Goal: Task Accomplishment & Management: Complete application form

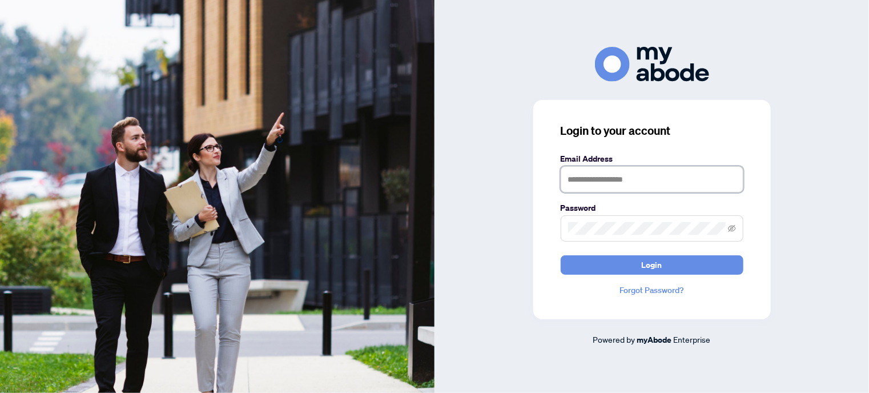
click at [693, 181] on input "text" at bounding box center [652, 179] width 183 height 26
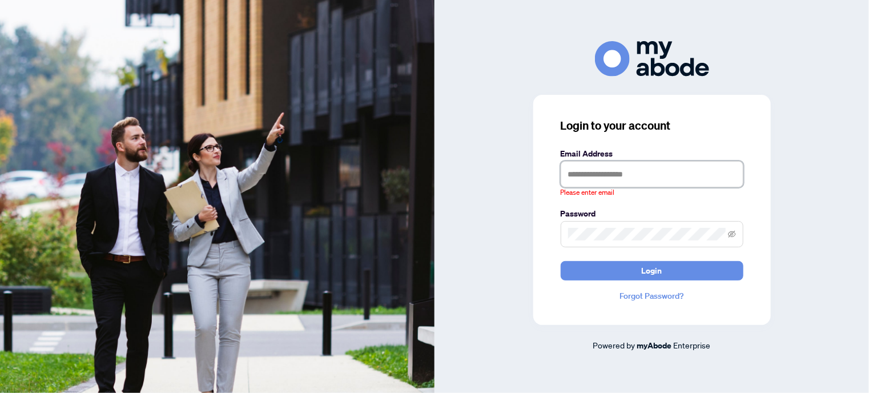
type input "**********"
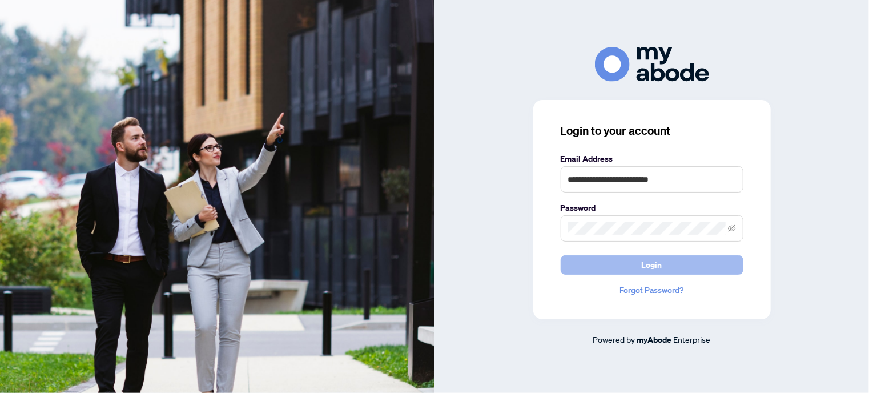
click at [695, 267] on button "Login" at bounding box center [652, 264] width 183 height 19
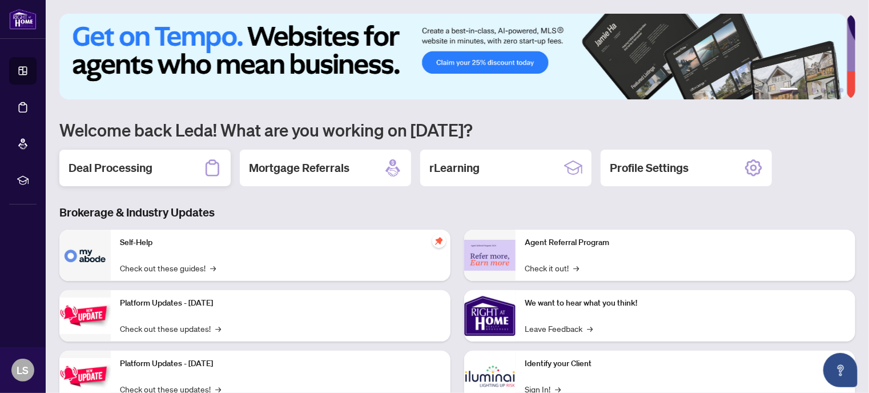
click at [130, 157] on div "Deal Processing" at bounding box center [144, 168] width 171 height 37
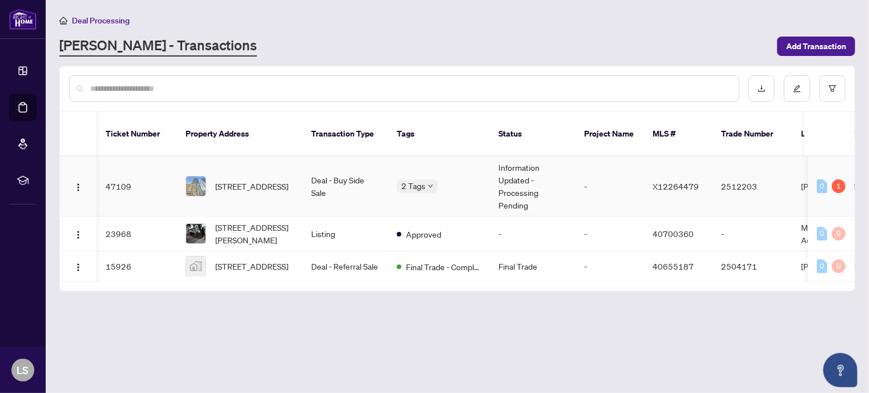
scroll to position [0, 320]
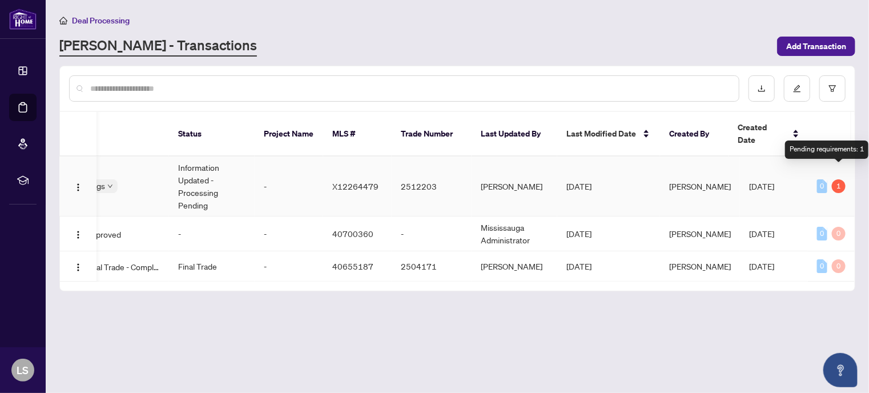
click at [839, 179] on div "1" at bounding box center [839, 186] width 14 height 14
click at [842, 148] on div "Pending requirements: 1" at bounding box center [826, 149] width 83 height 18
click at [838, 179] on div "1" at bounding box center [839, 186] width 14 height 14
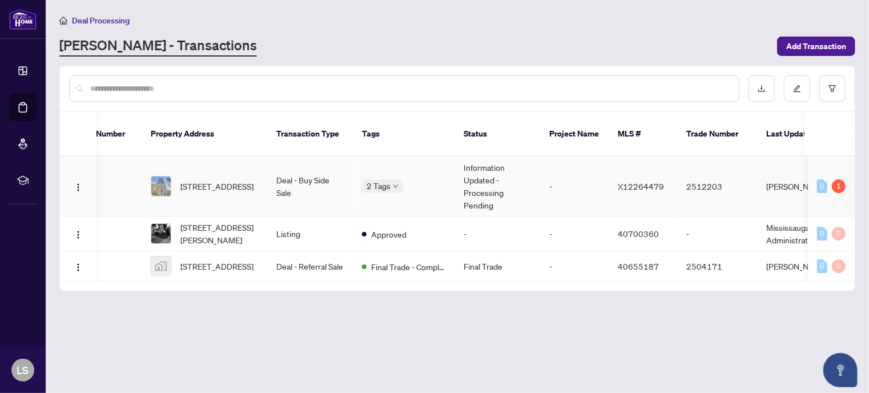
scroll to position [0, 0]
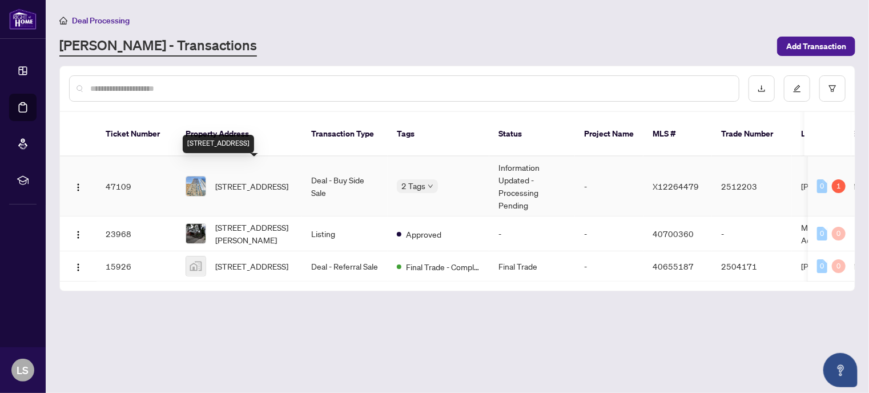
click at [257, 180] on span "[STREET_ADDRESS]" at bounding box center [251, 186] width 73 height 13
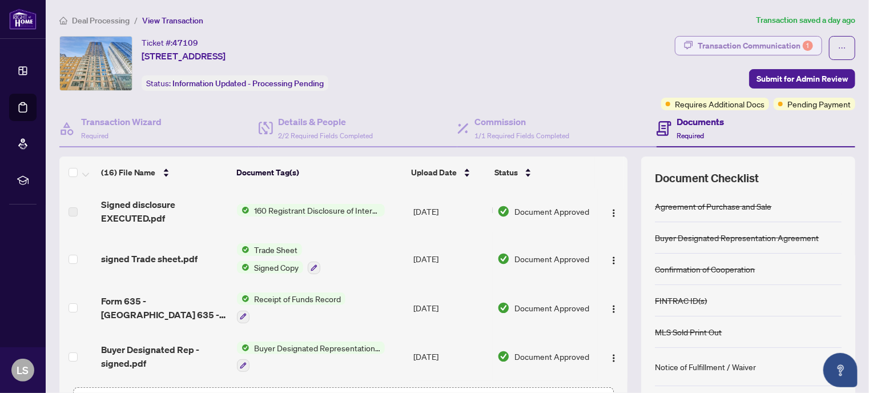
click at [776, 38] on div "Transaction Communication 1" at bounding box center [755, 46] width 115 height 18
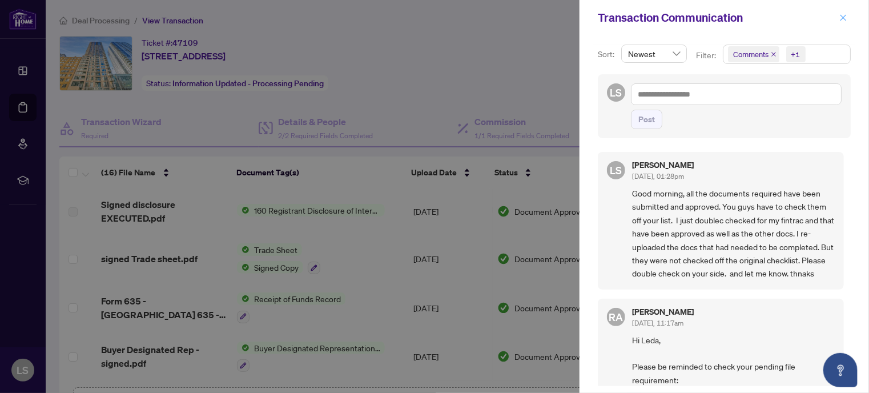
click at [844, 19] on icon "close" at bounding box center [843, 18] width 8 height 8
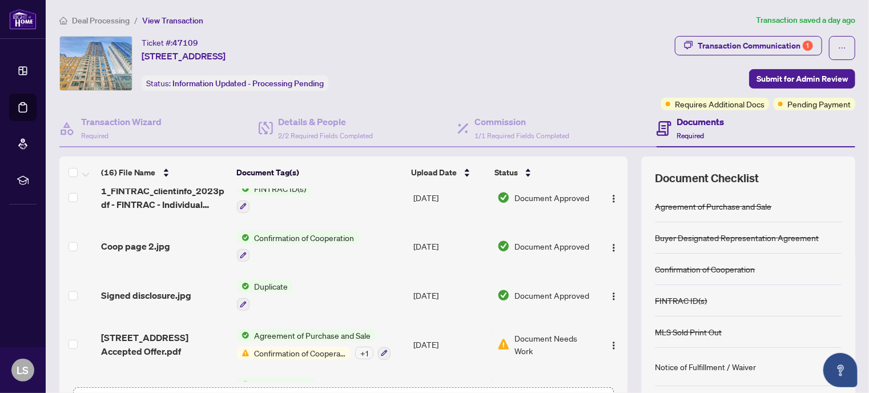
scroll to position [575, 0]
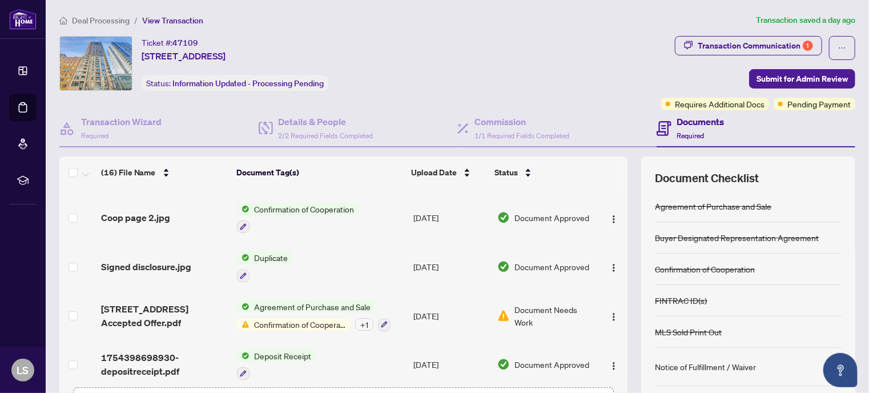
click at [288, 318] on span "Confirmation of Cooperation" at bounding box center [299, 324] width 101 height 13
click at [420, 272] on td "[DATE]" at bounding box center [451, 266] width 84 height 49
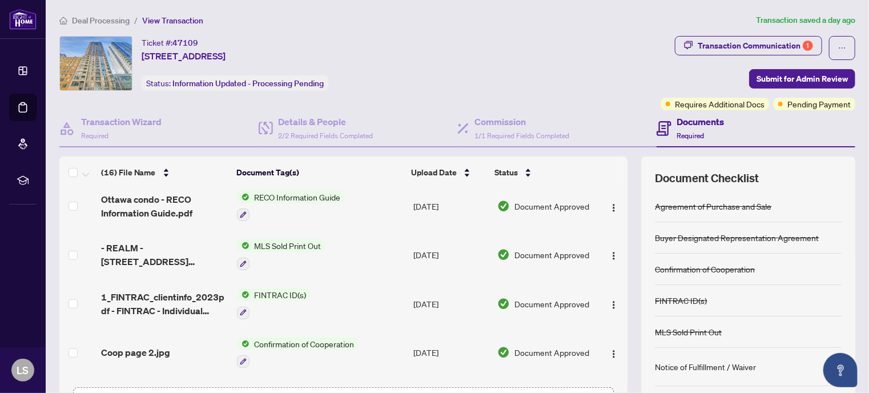
scroll to position [575, 0]
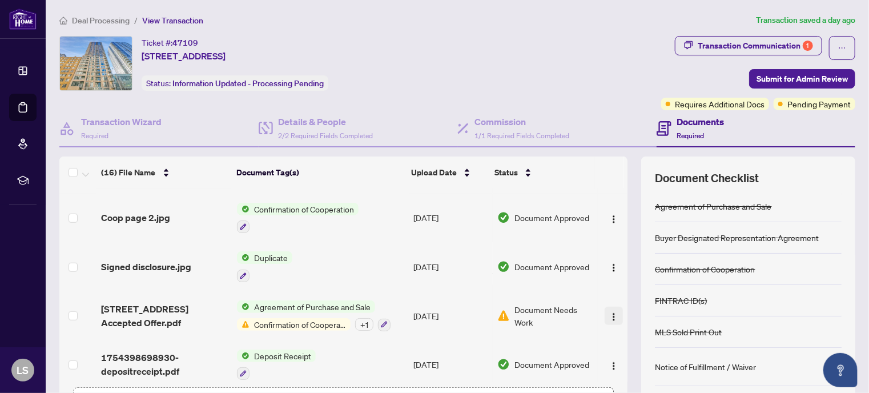
click at [609, 312] on img "button" at bounding box center [613, 316] width 9 height 9
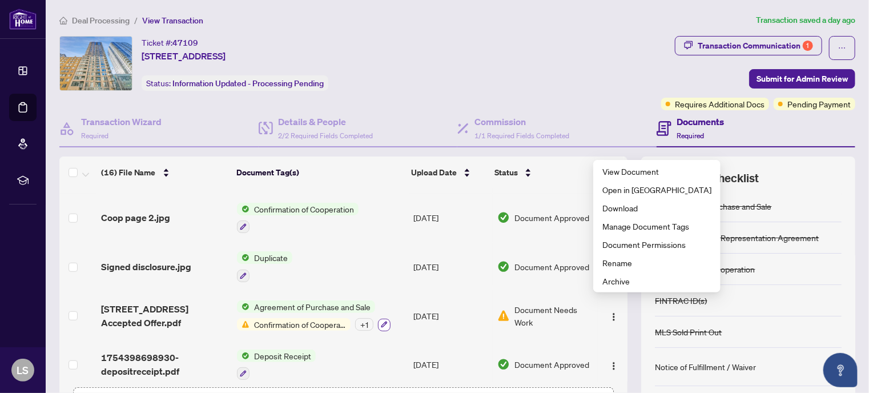
click at [381, 321] on icon "button" at bounding box center [384, 324] width 6 height 6
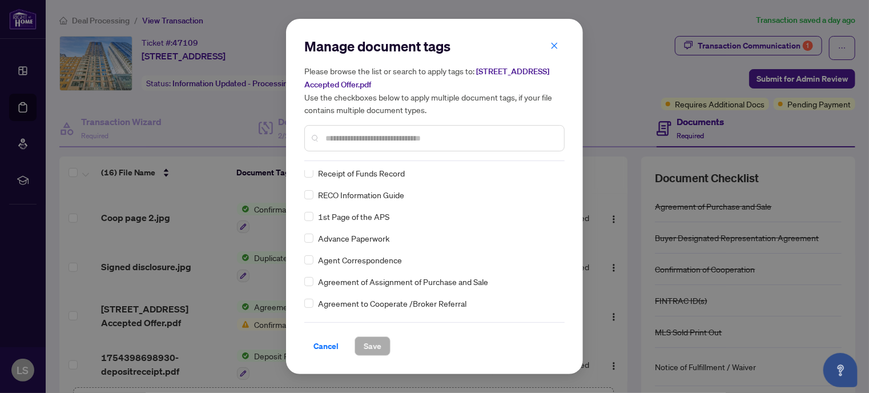
scroll to position [0, 0]
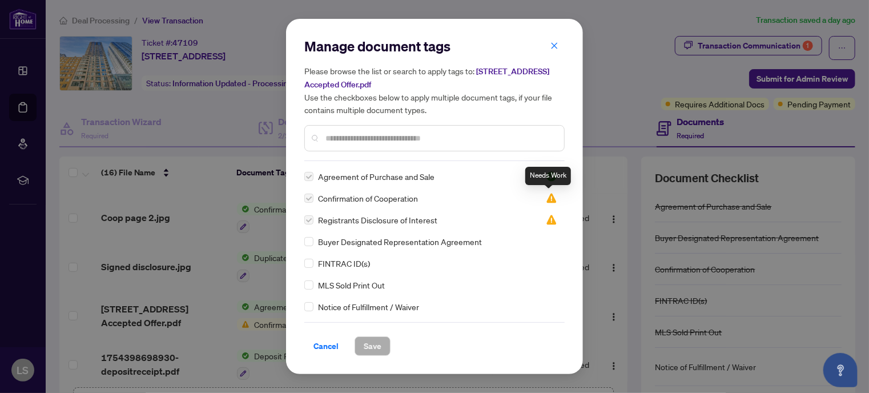
click at [551, 195] on img at bounding box center [551, 197] width 11 height 11
click at [307, 195] on label at bounding box center [308, 198] width 9 height 13
click at [309, 210] on div "Agreement of Purchase and Sale Confirmation of Cooperation Registrants Disclosu…" at bounding box center [434, 241] width 260 height 143
click at [331, 342] on span "Cancel" at bounding box center [325, 346] width 25 height 18
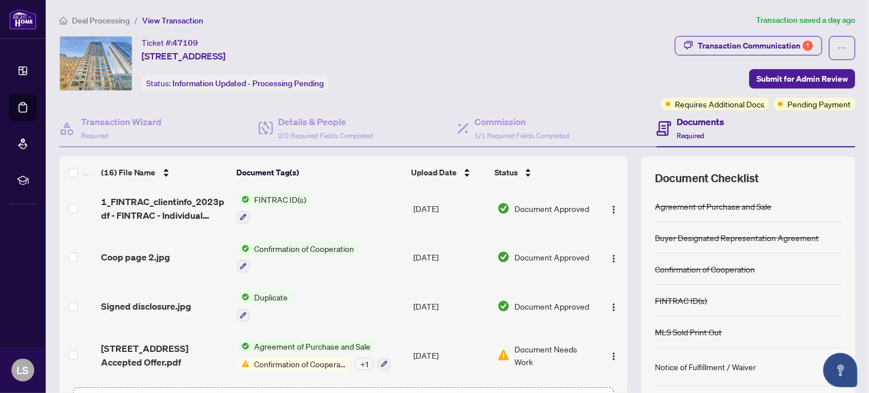
scroll to position [534, 0]
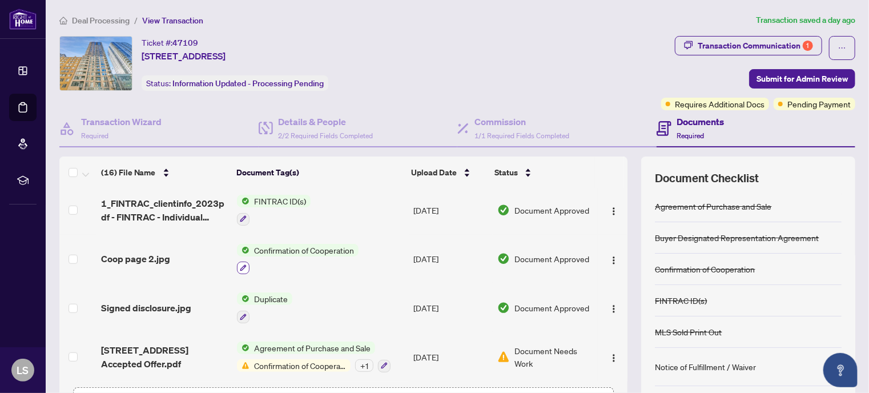
click at [240, 264] on icon "button" at bounding box center [243, 267] width 7 height 7
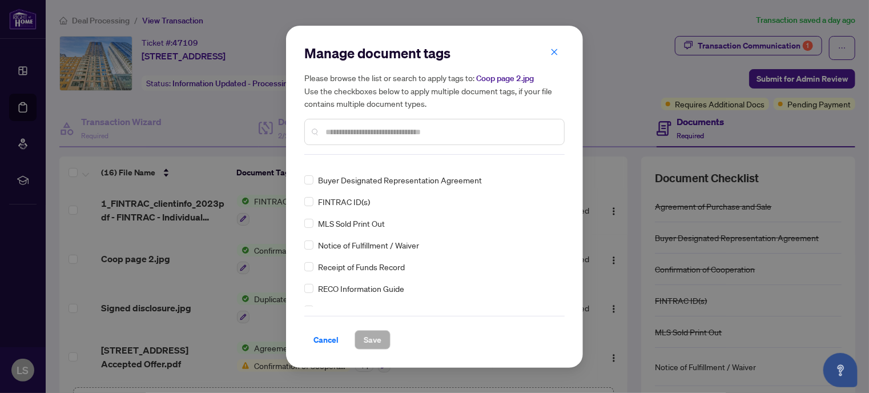
scroll to position [0, 0]
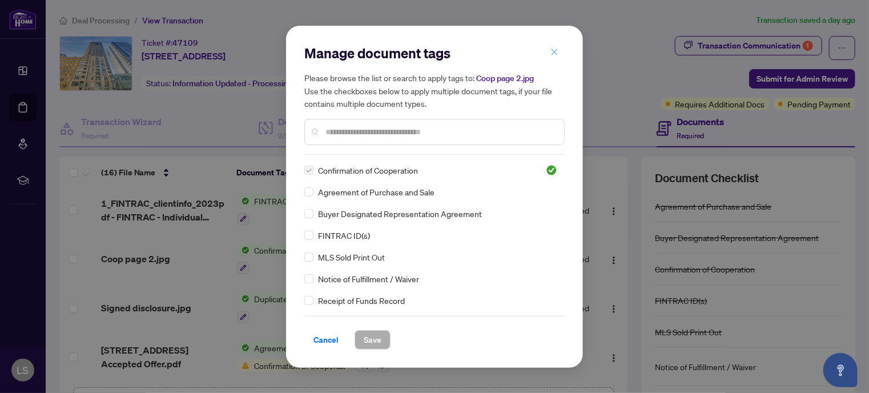
click at [556, 56] on icon "close" at bounding box center [554, 52] width 8 height 8
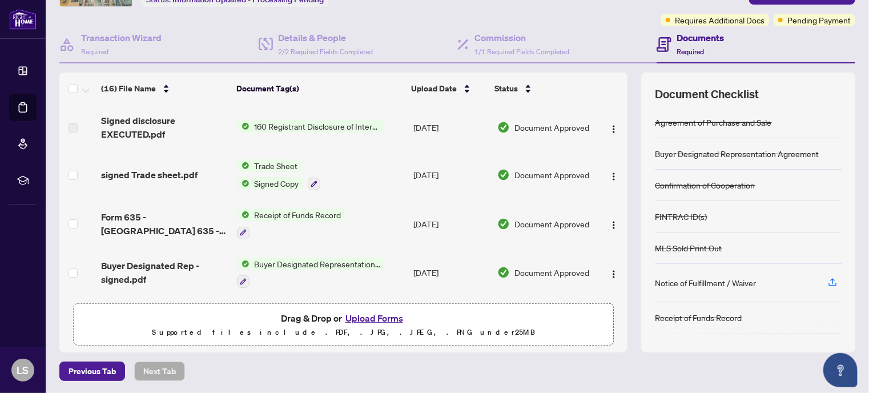
click at [728, 279] on div "Notice of Fulfillment / Waiver" at bounding box center [705, 282] width 101 height 13
click at [827, 277] on icon "button" at bounding box center [832, 282] width 10 height 10
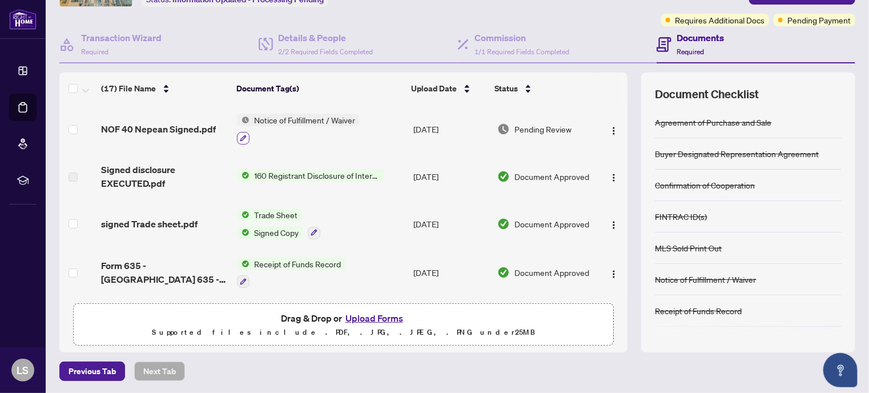
click at [242, 135] on icon "button" at bounding box center [243, 138] width 6 height 6
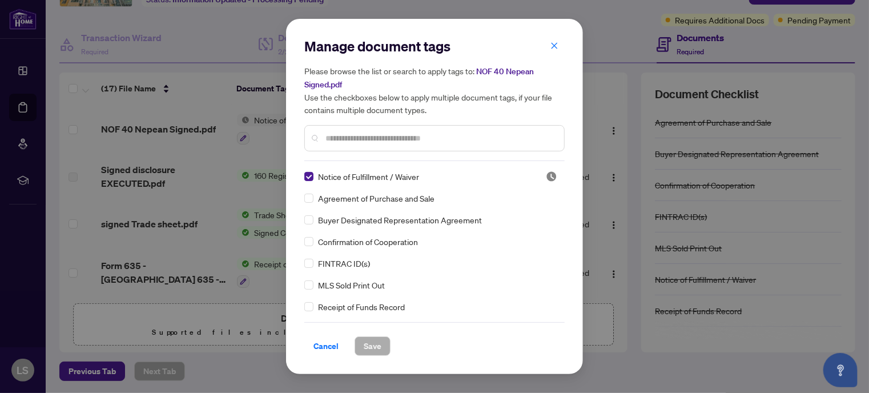
click at [382, 155] on div "Manage document tags Please browse the list or search to apply tags to: NOF 40 …" at bounding box center [434, 99] width 260 height 124
click at [337, 349] on span "Cancel" at bounding box center [325, 346] width 25 height 18
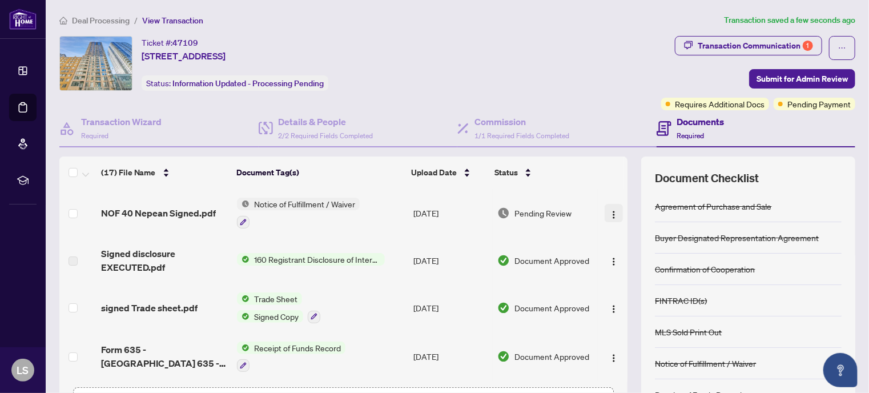
click at [609, 213] on img "button" at bounding box center [613, 214] width 9 height 9
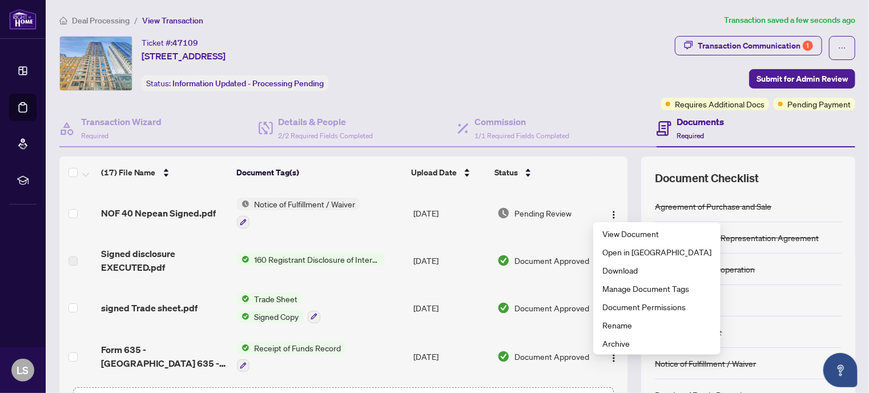
click at [613, 171] on th at bounding box center [610, 172] width 30 height 32
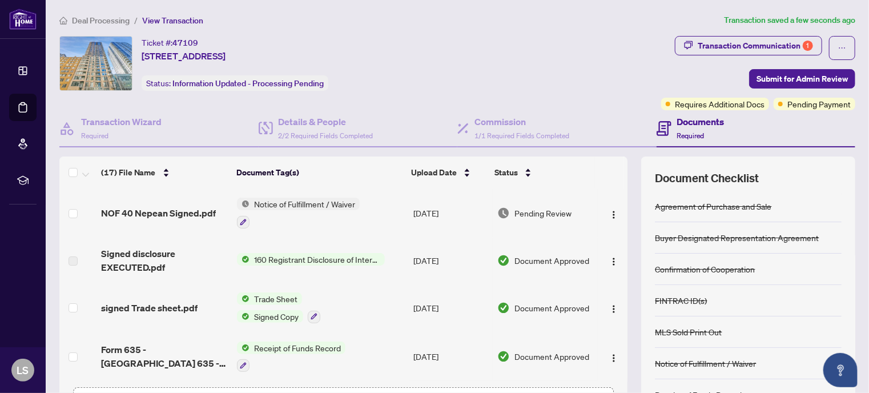
click at [313, 200] on span "Notice of Fulfillment / Waiver" at bounding box center [304, 204] width 110 height 13
click at [790, 80] on span "Submit for Admin Review" at bounding box center [801, 79] width 91 height 18
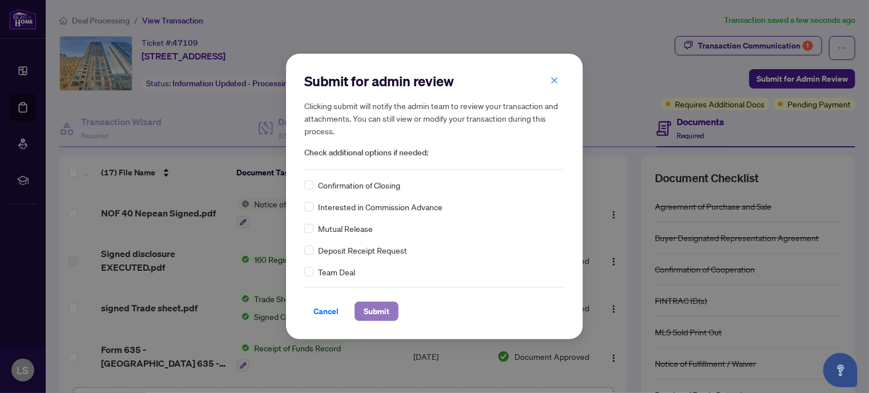
click at [372, 315] on span "Submit" at bounding box center [377, 311] width 26 height 18
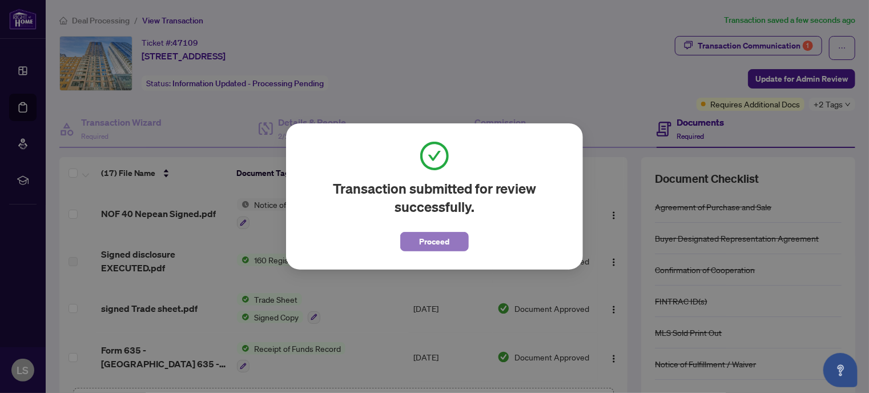
click at [443, 239] on span "Proceed" at bounding box center [435, 241] width 30 height 18
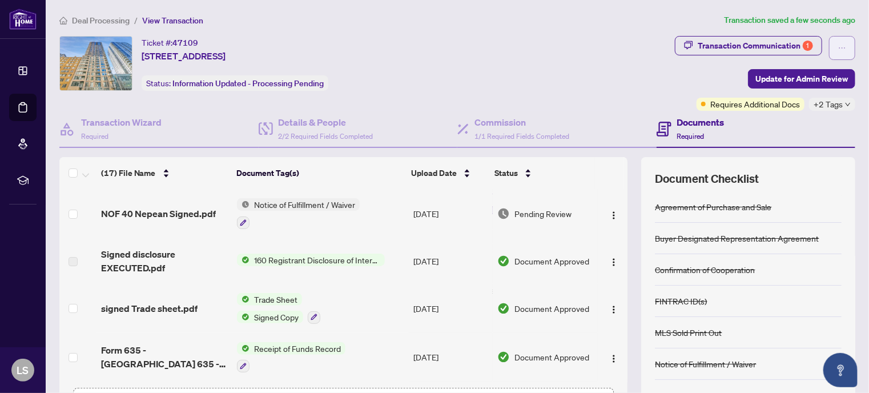
click at [838, 52] on span "button" at bounding box center [842, 48] width 8 height 18
click at [543, 45] on div "Ticket #: 47109 [STREET_ADDRESS] Status: Information Updated - Processing Pendi…" at bounding box center [364, 63] width 611 height 55
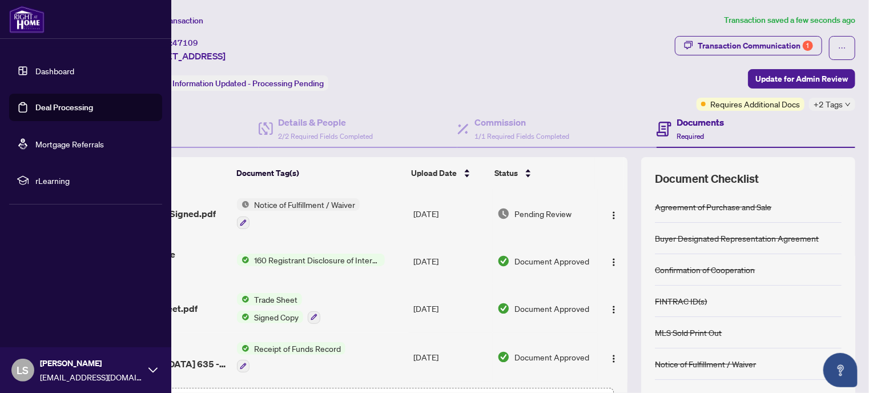
click at [151, 370] on icon at bounding box center [152, 369] width 9 height 5
click at [53, 302] on span "Logout" at bounding box center [46, 302] width 26 height 18
